Goal: Task Accomplishment & Management: Use online tool/utility

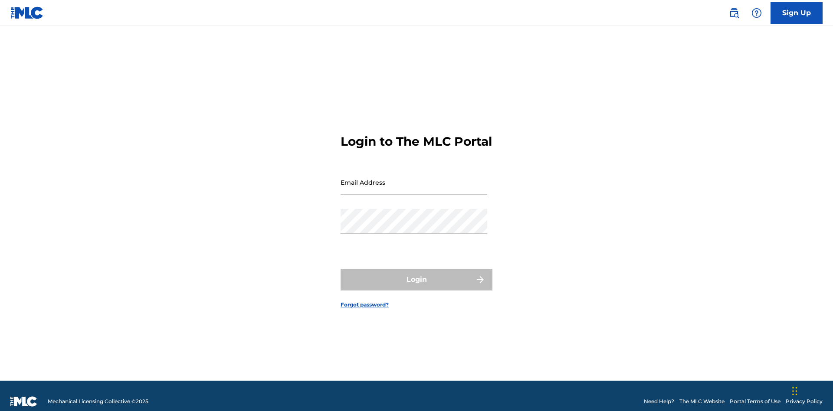
scroll to position [11, 0]
click at [414, 178] on input "Email Address" at bounding box center [413, 182] width 147 height 25
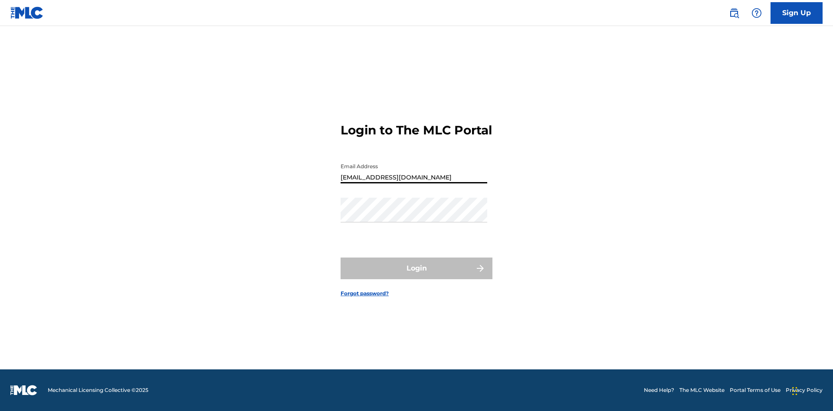
type input "[EMAIL_ADDRESS][DOMAIN_NAME]"
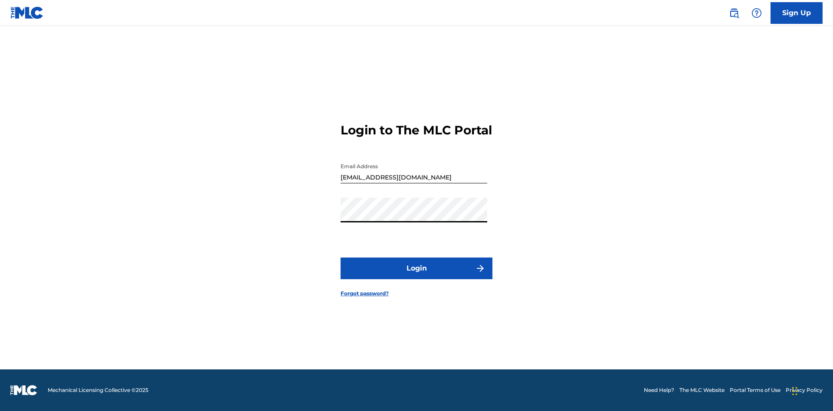
click at [416, 276] on button "Login" at bounding box center [416, 269] width 152 height 22
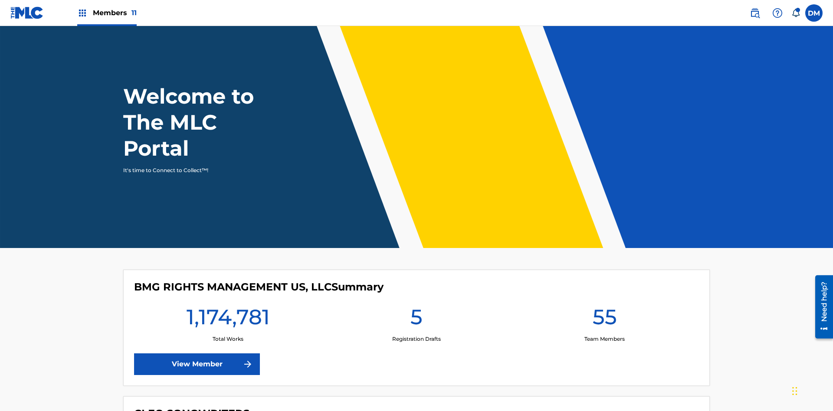
click at [107, 13] on span "Members 11" at bounding box center [115, 13] width 44 height 10
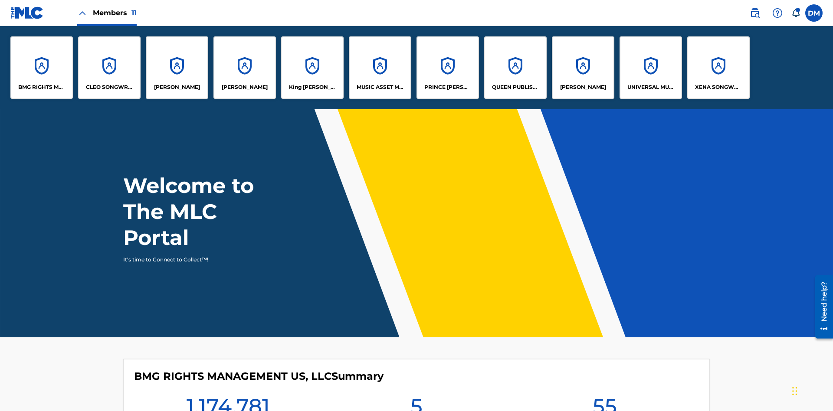
click at [447, 87] on p "PRINCE MCTESTERSON" at bounding box center [447, 87] width 47 height 8
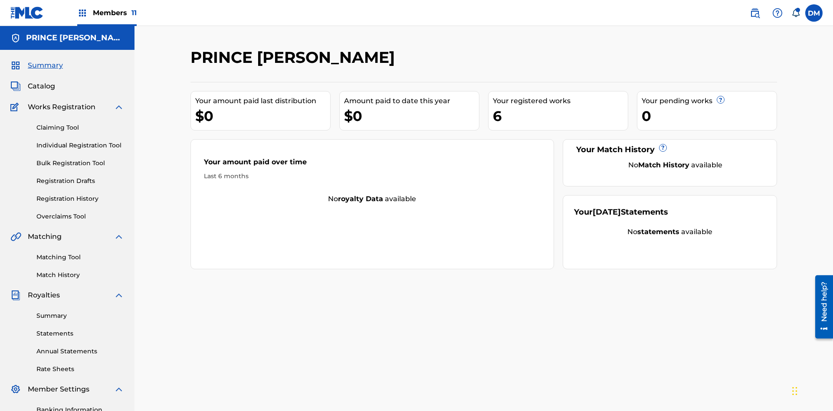
click at [80, 141] on link "Individual Registration Tool" at bounding box center [80, 145] width 88 height 9
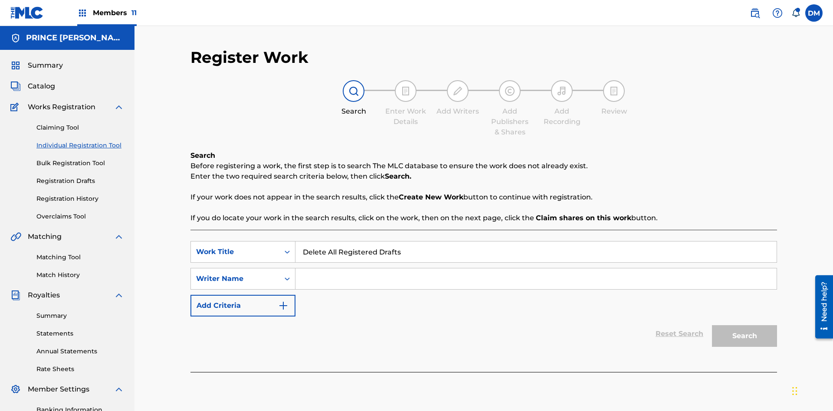
type input "Delete All Registered Drafts"
click at [536, 268] on input "Search Form" at bounding box center [535, 278] width 481 height 21
type input "QWERTYUIOP"
click at [744, 325] on button "Search" at bounding box center [744, 336] width 65 height 22
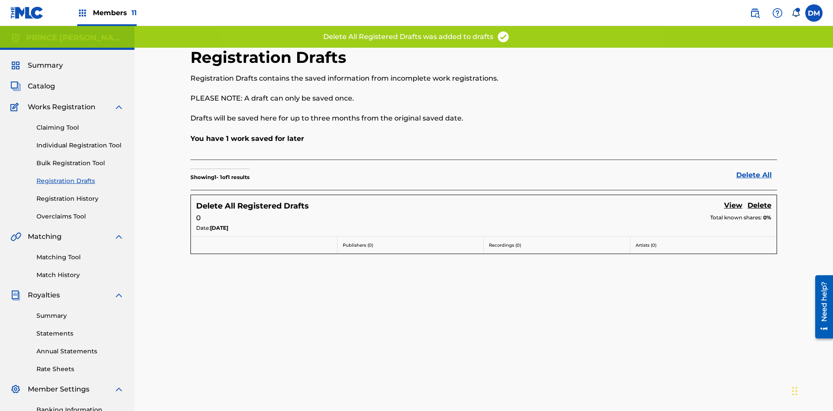
click at [756, 170] on link "Delete All" at bounding box center [756, 175] width 41 height 10
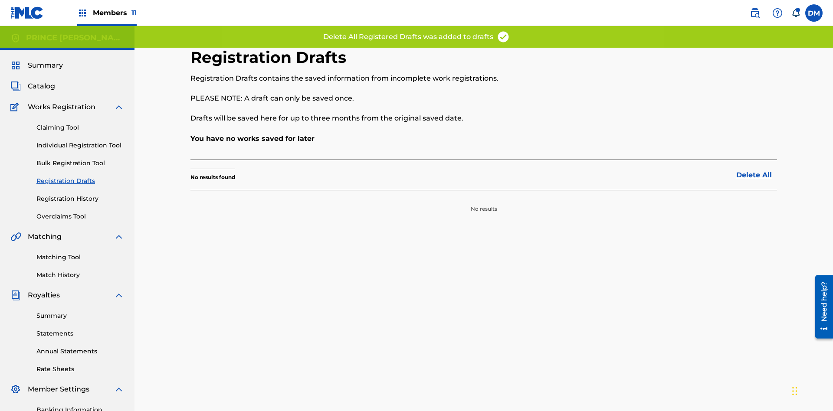
scroll to position [127, 0]
